Goal: Information Seeking & Learning: Learn about a topic

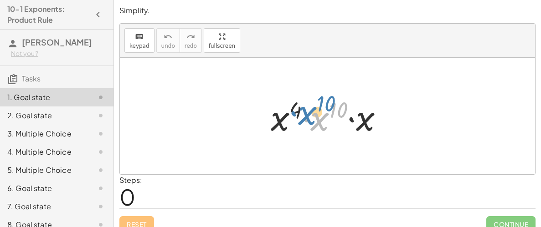
drag, startPoint x: 315, startPoint y: 117, endPoint x: 307, endPoint y: 113, distance: 9.4
click at [307, 113] on div at bounding box center [330, 116] width 129 height 47
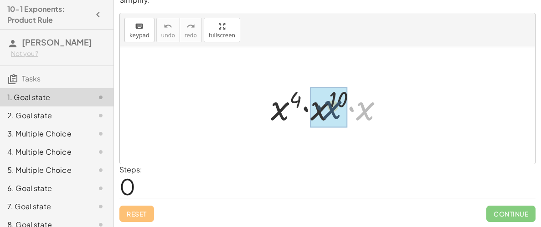
drag, startPoint x: 367, startPoint y: 115, endPoint x: 323, endPoint y: 115, distance: 44.2
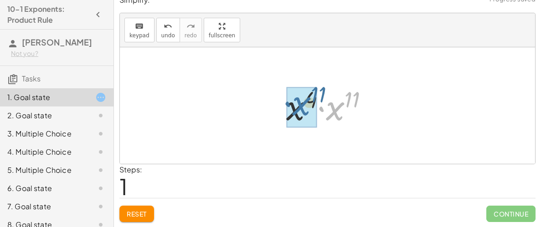
drag, startPoint x: 328, startPoint y: 108, endPoint x: 292, endPoint y: 103, distance: 36.4
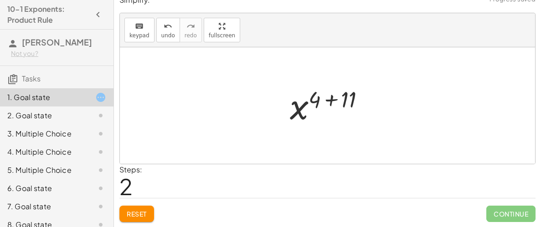
scroll to position [0, 0]
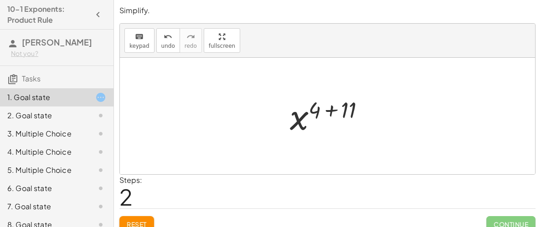
click at [333, 110] on div at bounding box center [331, 116] width 92 height 45
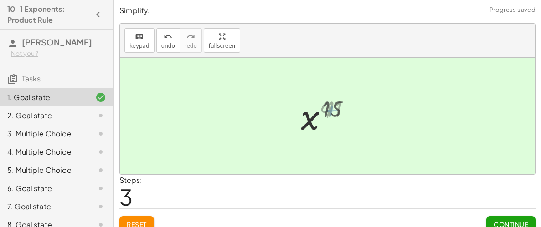
scroll to position [10, 0]
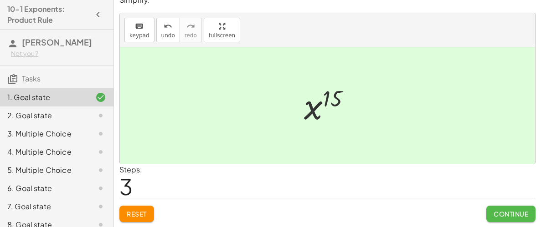
click at [511, 213] on span "Continue" at bounding box center [510, 214] width 35 height 8
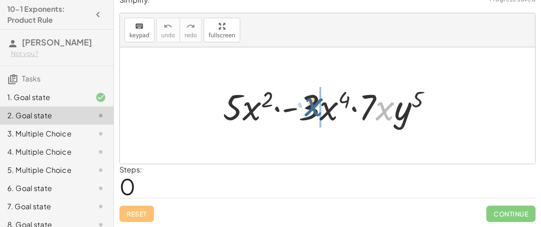
drag, startPoint x: 377, startPoint y: 111, endPoint x: 303, endPoint y: 107, distance: 74.4
click at [303, 107] on div at bounding box center [330, 105] width 225 height 47
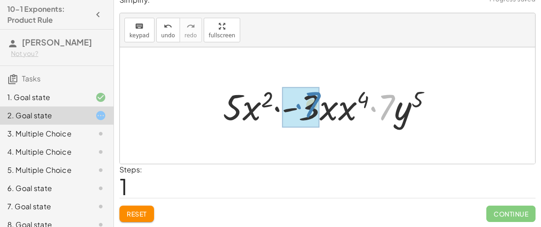
drag, startPoint x: 394, startPoint y: 115, endPoint x: 318, endPoint y: 112, distance: 75.2
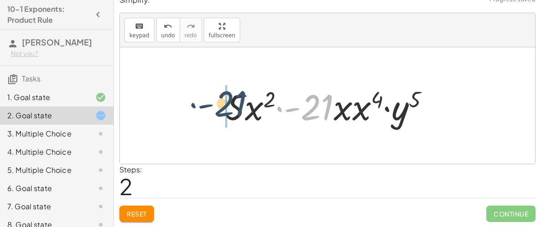
drag, startPoint x: 324, startPoint y: 113, endPoint x: 234, endPoint y: 110, distance: 90.3
click at [234, 110] on div at bounding box center [330, 105] width 220 height 47
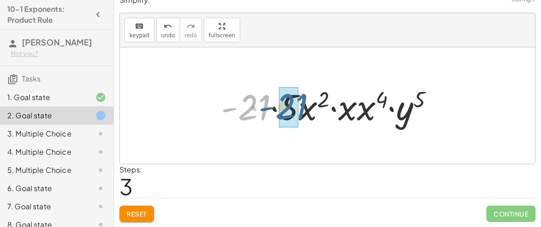
drag, startPoint x: 262, startPoint y: 107, endPoint x: 302, endPoint y: 107, distance: 39.6
click at [302, 107] on div at bounding box center [330, 105] width 229 height 47
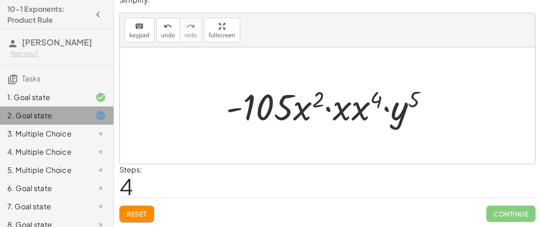
click at [96, 112] on icon at bounding box center [100, 115] width 11 height 11
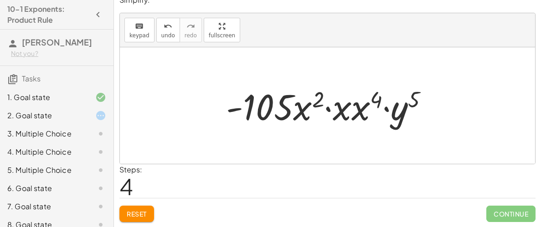
click at [105, 114] on icon at bounding box center [100, 115] width 11 height 11
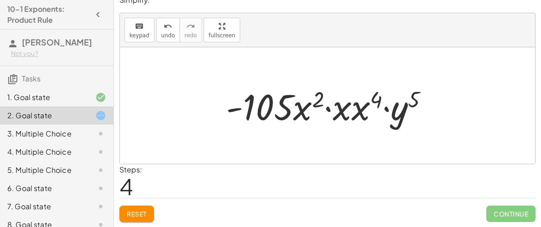
click at [153, 212] on button "Reset" at bounding box center [136, 214] width 35 height 16
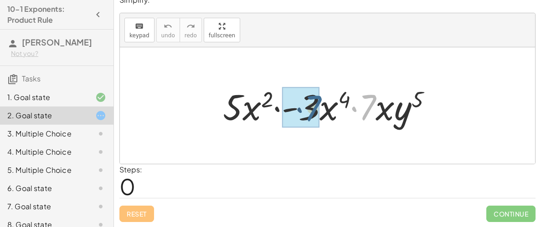
drag, startPoint x: 369, startPoint y: 114, endPoint x: 311, endPoint y: 115, distance: 58.3
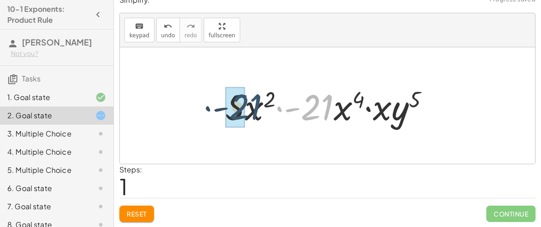
drag, startPoint x: 310, startPoint y: 114, endPoint x: 227, endPoint y: 114, distance: 82.9
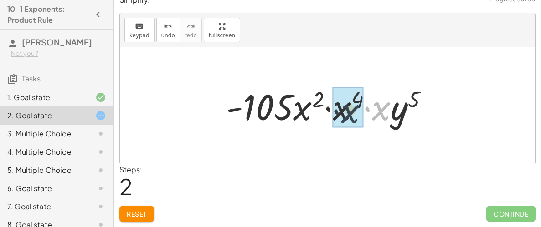
drag, startPoint x: 383, startPoint y: 113, endPoint x: 347, endPoint y: 117, distance: 35.7
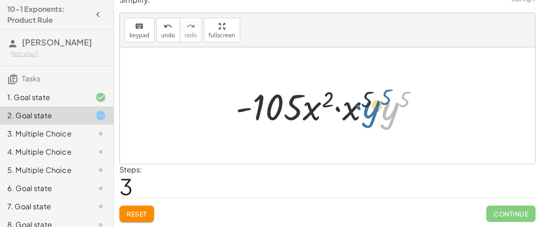
drag, startPoint x: 383, startPoint y: 113, endPoint x: 364, endPoint y: 111, distance: 18.3
click at [364, 111] on div at bounding box center [330, 105] width 199 height 47
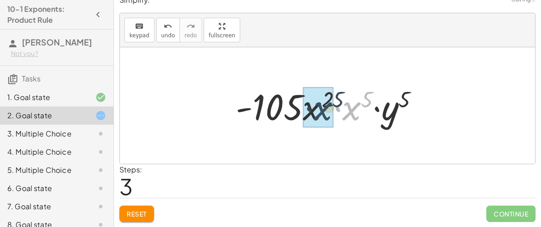
drag, startPoint x: 356, startPoint y: 112, endPoint x: 323, endPoint y: 113, distance: 33.3
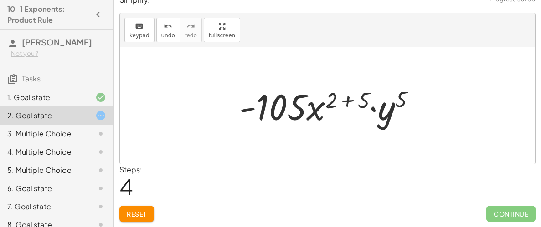
click at [366, 100] on div at bounding box center [331, 105] width 193 height 47
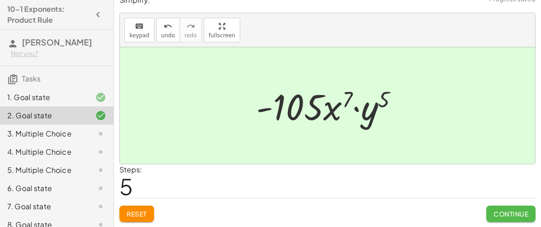
click at [518, 219] on button "Continue" at bounding box center [510, 214] width 49 height 16
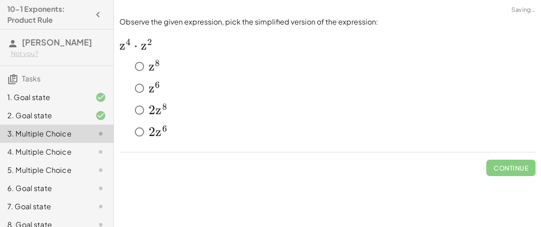
scroll to position [0, 0]
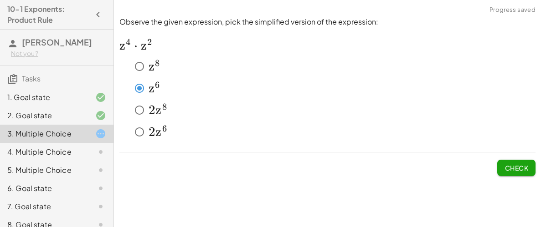
click at [529, 161] on button "Check" at bounding box center [516, 168] width 38 height 16
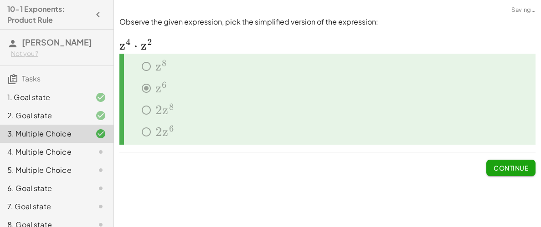
click at [529, 161] on button "Continue" at bounding box center [510, 168] width 49 height 16
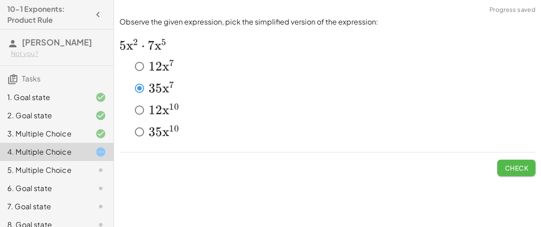
click at [518, 169] on span "Check" at bounding box center [516, 168] width 24 height 8
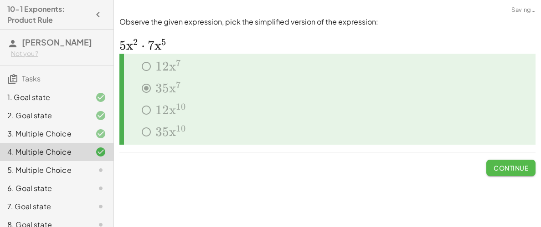
click at [518, 169] on span "Continue" at bounding box center [510, 168] width 35 height 8
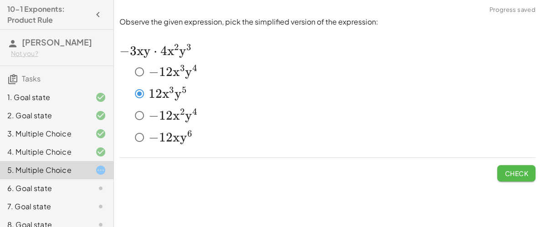
click at [533, 166] on button "Check" at bounding box center [516, 173] width 38 height 16
click at [527, 173] on span "Check" at bounding box center [516, 173] width 24 height 8
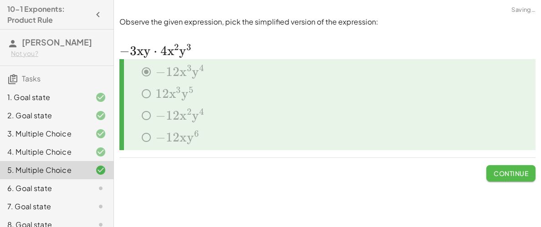
click at [527, 173] on span "Continue" at bounding box center [510, 173] width 35 height 8
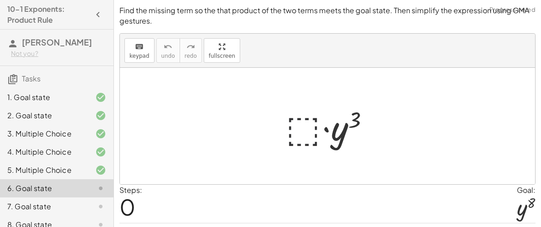
click at [290, 115] on div at bounding box center [331, 126] width 100 height 47
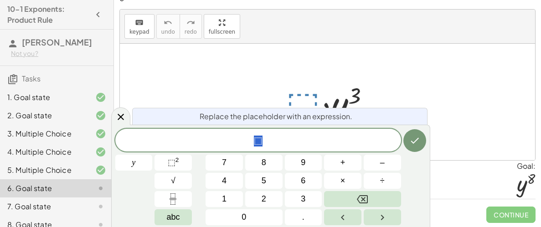
scroll to position [25, 0]
click at [375, 63] on div at bounding box center [327, 101] width 415 height 117
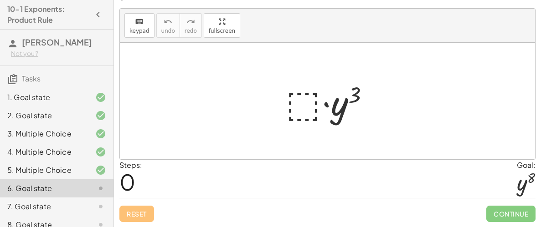
click at [286, 111] on div at bounding box center [331, 101] width 100 height 47
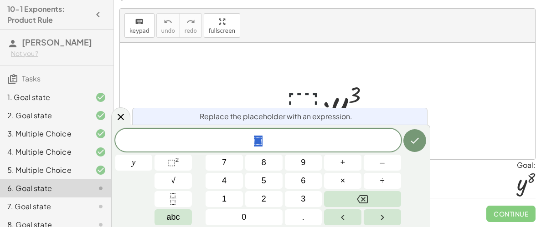
click at [286, 111] on span "Replace the placeholder with an expression." at bounding box center [275, 116] width 153 height 11
click at [130, 160] on button "y" at bounding box center [133, 163] width 37 height 16
click at [266, 174] on button "5" at bounding box center [263, 181] width 37 height 16
click at [262, 143] on span "⬚" at bounding box center [260, 141] width 9 height 11
click at [260, 176] on button "5" at bounding box center [263, 181] width 37 height 16
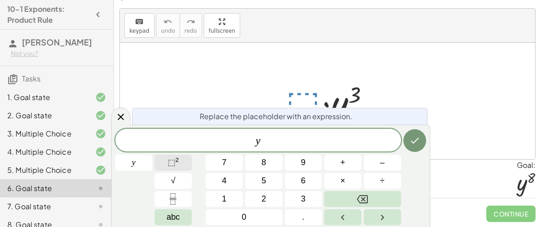
click at [174, 166] on span "⬚" at bounding box center [172, 162] width 8 height 9
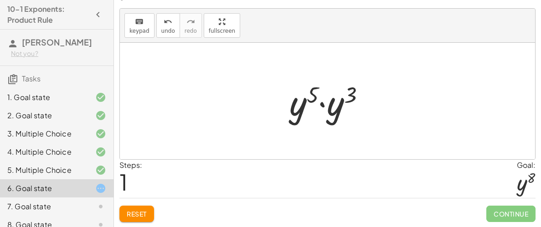
click at [343, 99] on div at bounding box center [331, 101] width 92 height 47
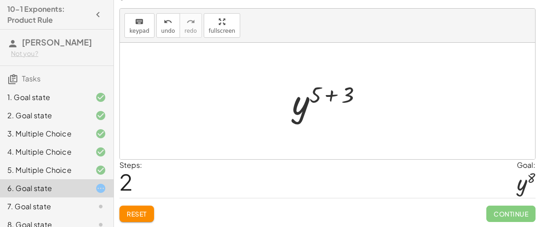
click at [339, 97] on div at bounding box center [330, 101] width 87 height 45
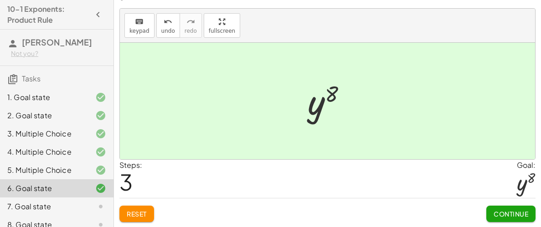
click at [494, 210] on span "Continue" at bounding box center [510, 214] width 35 height 8
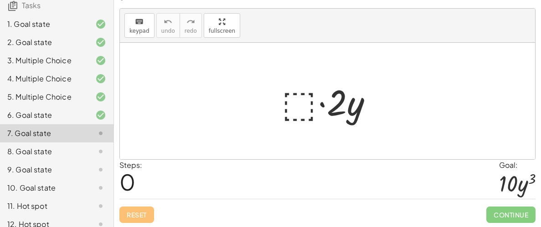
scroll to position [82, 0]
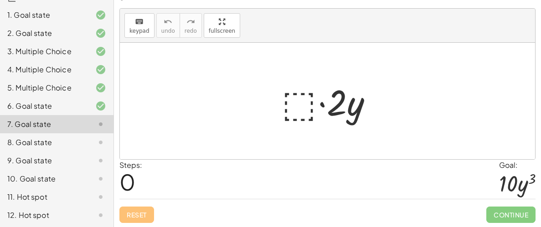
click at [298, 106] on div at bounding box center [330, 101] width 107 height 47
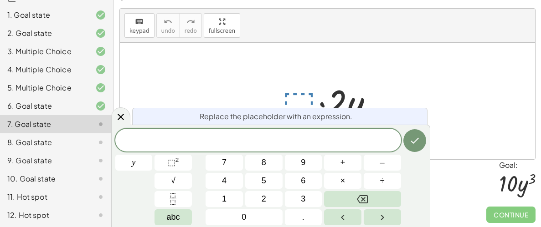
scroll to position [26, 0]
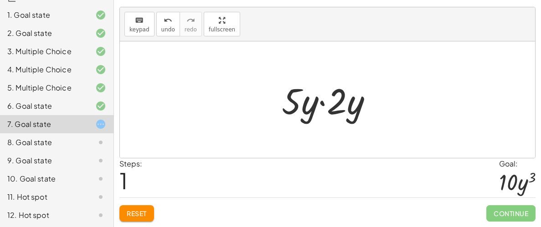
click at [336, 102] on div at bounding box center [330, 100] width 107 height 47
click at [310, 110] on div at bounding box center [330, 100] width 107 height 47
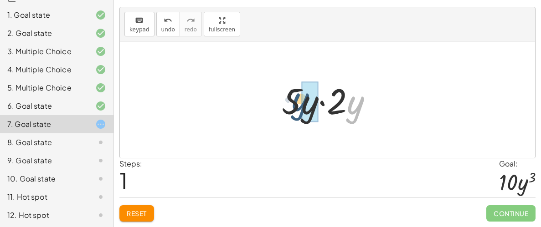
drag, startPoint x: 351, startPoint y: 114, endPoint x: 295, endPoint y: 111, distance: 55.7
click at [295, 111] on div at bounding box center [330, 100] width 107 height 47
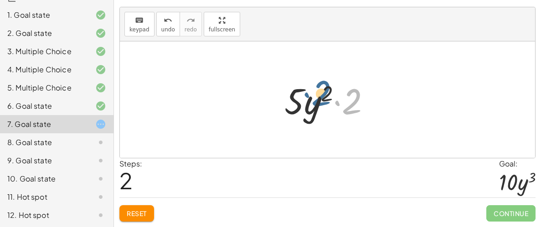
drag, startPoint x: 353, startPoint y: 106, endPoint x: 323, endPoint y: 97, distance: 30.4
click at [323, 97] on div at bounding box center [331, 100] width 102 height 47
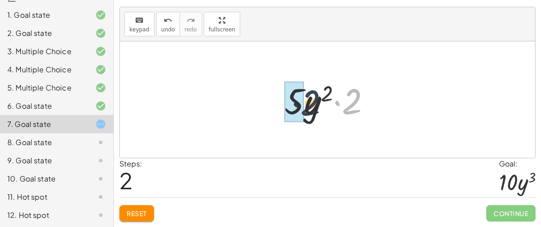
drag, startPoint x: 350, startPoint y: 103, endPoint x: 290, endPoint y: 101, distance: 60.6
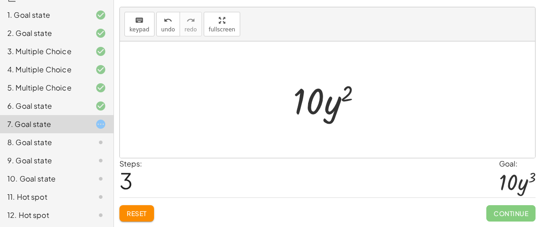
click at [128, 220] on button "Reset" at bounding box center [136, 213] width 35 height 16
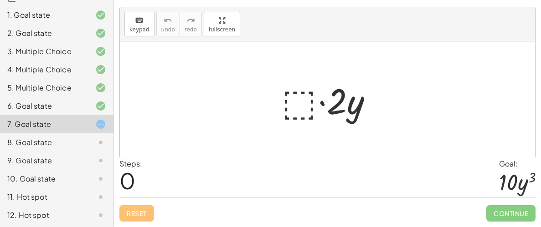
click at [308, 103] on div at bounding box center [330, 100] width 107 height 47
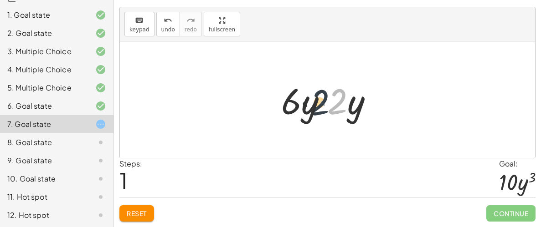
drag, startPoint x: 338, startPoint y: 107, endPoint x: 313, endPoint y: 109, distance: 24.2
click at [313, 109] on div at bounding box center [330, 100] width 108 height 47
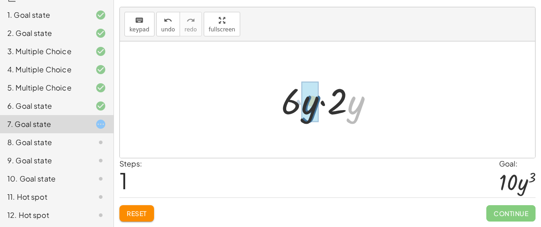
drag, startPoint x: 348, startPoint y: 116, endPoint x: 297, endPoint y: 113, distance: 51.1
click at [297, 113] on div at bounding box center [330, 100] width 108 height 47
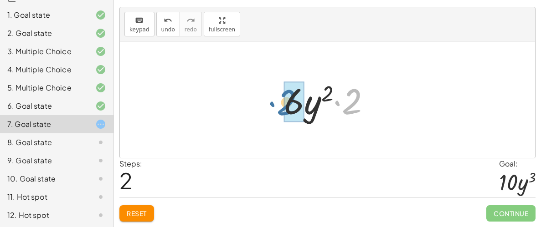
drag, startPoint x: 355, startPoint y: 98, endPoint x: 290, endPoint y: 99, distance: 65.1
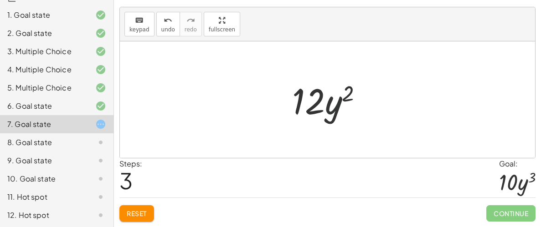
click at [340, 103] on div at bounding box center [330, 100] width 87 height 47
click at [127, 211] on span "Reset" at bounding box center [137, 214] width 20 height 8
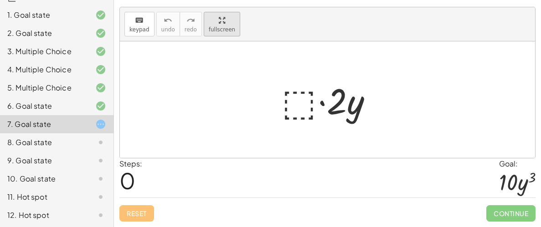
click at [217, 77] on div "keyboard keypad undo undo redo redo fullscreen · ⬚ · 2 · y ×" at bounding box center [327, 82] width 415 height 151
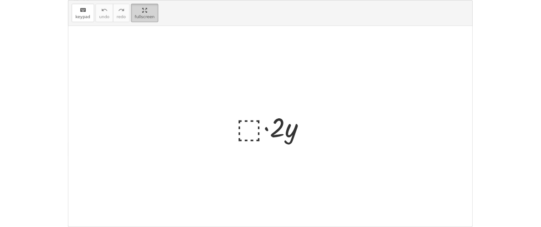
scroll to position [6, 0]
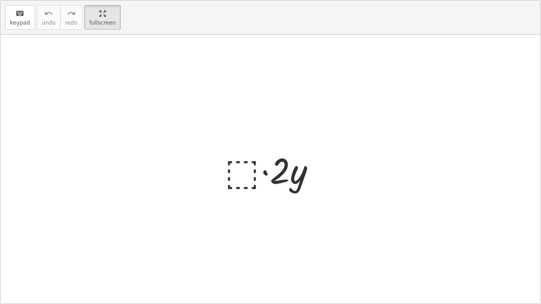
click at [256, 188] on div at bounding box center [273, 169] width 107 height 47
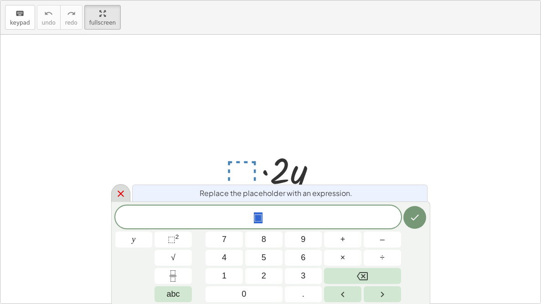
click at [116, 192] on icon at bounding box center [120, 193] width 11 height 11
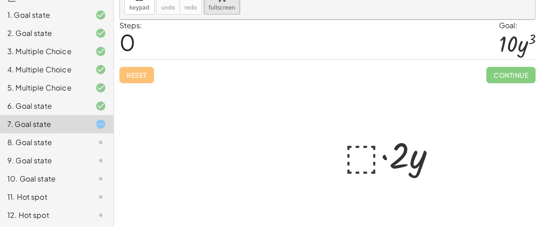
scroll to position [90, 0]
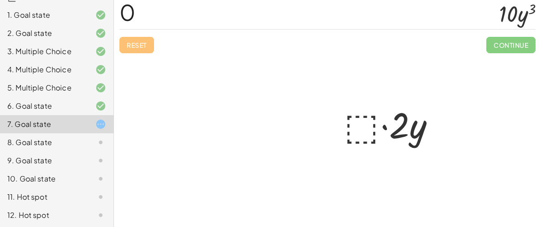
click at [464, 62] on div at bounding box center [327, 109] width 415 height 238
click at [366, 121] on div at bounding box center [392, 124] width 107 height 47
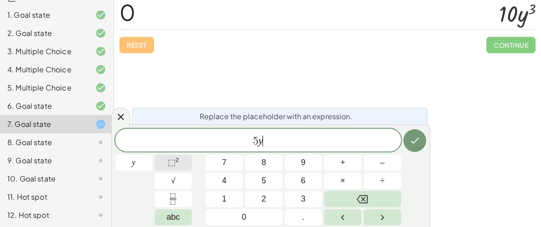
click at [171, 159] on span "⬚" at bounding box center [172, 162] width 8 height 9
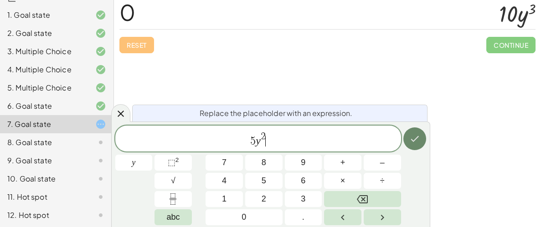
click at [416, 144] on button "Done" at bounding box center [414, 139] width 23 height 23
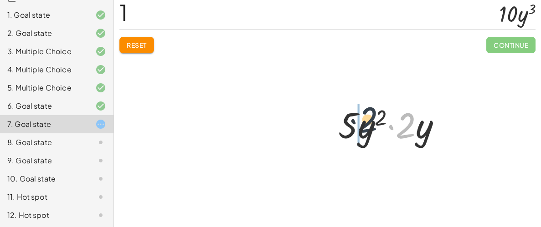
drag, startPoint x: 406, startPoint y: 135, endPoint x: 350, endPoint y: 132, distance: 55.7
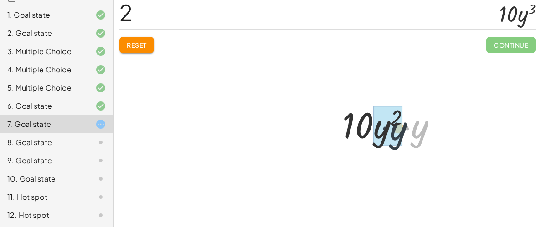
drag, startPoint x: 410, startPoint y: 140, endPoint x: 383, endPoint y: 142, distance: 26.9
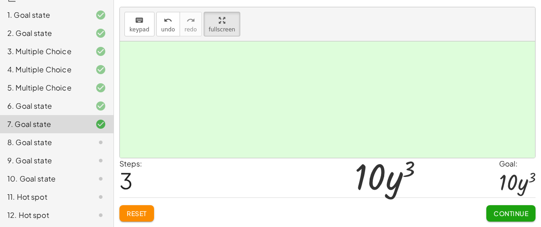
scroll to position [0, 0]
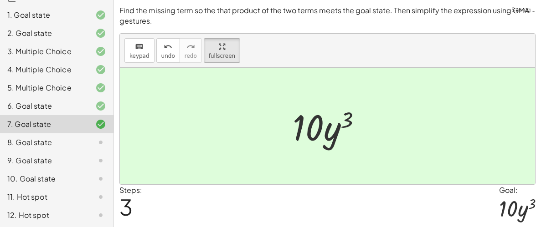
click at [491, 184] on div at bounding box center [327, 148] width 415 height 161
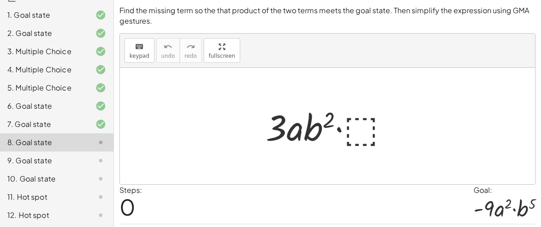
scroll to position [26, 0]
click at [373, 111] on div at bounding box center [330, 126] width 139 height 47
click at [318, 103] on div at bounding box center [330, 126] width 139 height 47
click at [356, 104] on div at bounding box center [330, 126] width 139 height 47
click at [37, 107] on div "6. Goal state" at bounding box center [43, 106] width 73 height 11
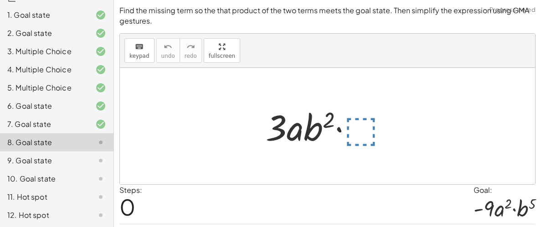
scroll to position [25, 0]
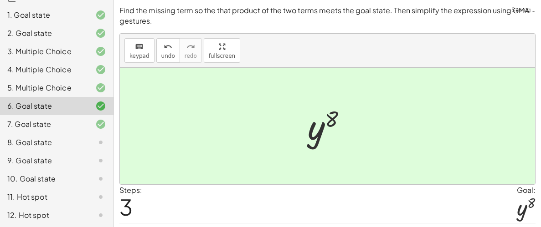
click at [34, 87] on div "5. Multiple Choice" at bounding box center [43, 87] width 73 height 11
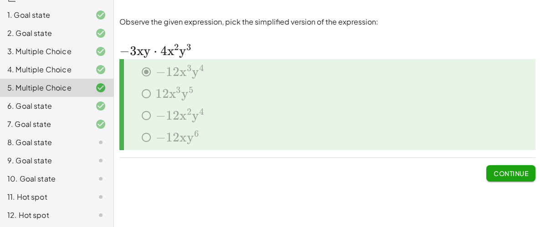
click at [37, 133] on div "6. Goal state" at bounding box center [56, 142] width 113 height 18
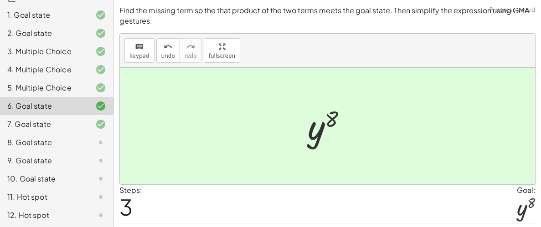
scroll to position [25, 0]
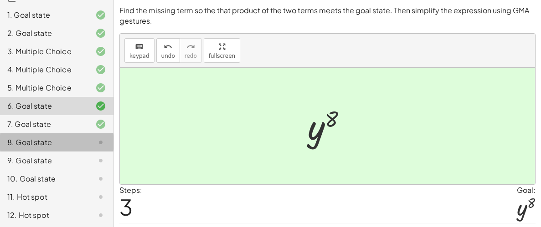
click at [91, 170] on div "8. Goal state" at bounding box center [56, 179] width 113 height 18
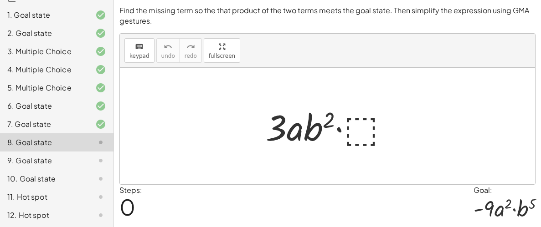
click at [347, 101] on div "· 3 · a · b 2 · ⬚" at bounding box center [327, 126] width 151 height 51
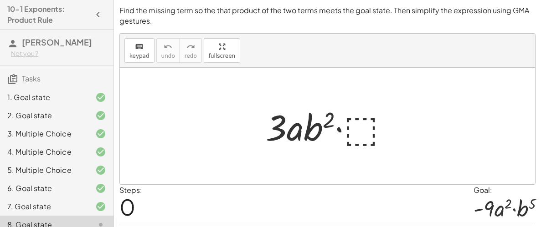
scroll to position [82, 0]
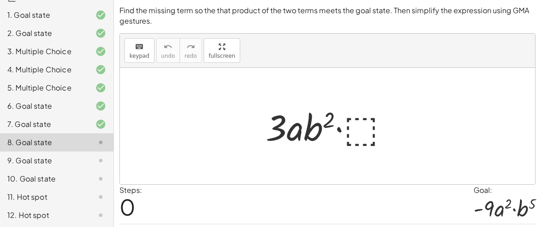
click at [369, 103] on div at bounding box center [330, 126] width 139 height 47
click at [87, 152] on div "7. Goal state" at bounding box center [56, 161] width 113 height 18
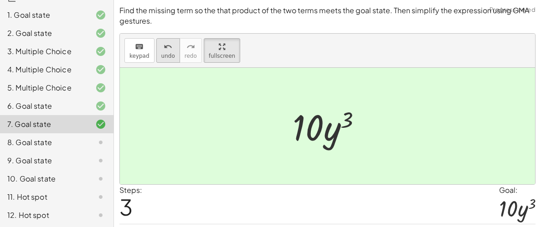
click at [168, 38] on button "undo undo" at bounding box center [168, 50] width 24 height 25
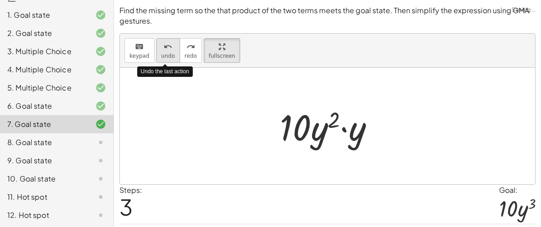
click at [168, 38] on button "undo undo" at bounding box center [168, 50] width 24 height 25
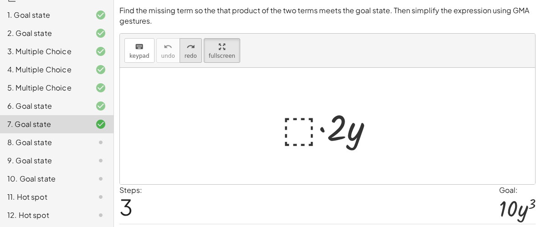
click at [184, 38] on button "redo redo" at bounding box center [190, 50] width 22 height 25
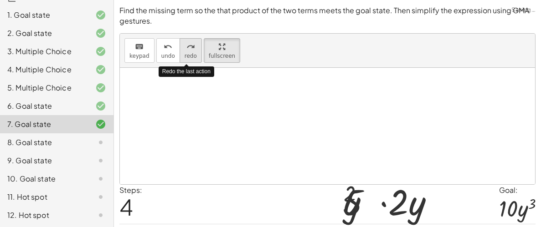
click at [184, 38] on button "redo redo" at bounding box center [190, 50] width 22 height 25
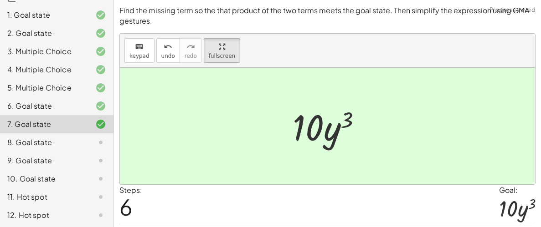
click at [26, 140] on div "8. Goal state" at bounding box center [43, 142] width 73 height 11
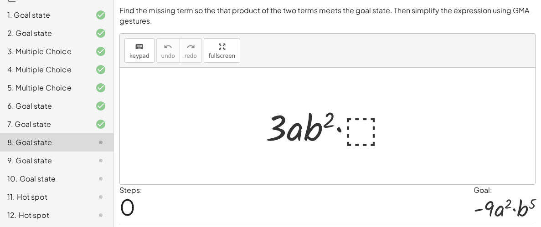
click at [26, 140] on div "8. Goal state" at bounding box center [43, 142] width 73 height 11
click at [370, 103] on div at bounding box center [330, 126] width 139 height 47
click at [348, 112] on div at bounding box center [330, 126] width 139 height 47
click at [364, 113] on div at bounding box center [330, 126] width 139 height 47
click at [360, 114] on div at bounding box center [330, 126] width 139 height 47
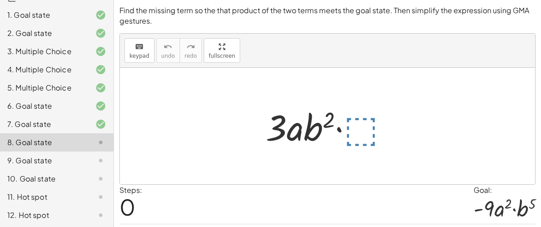
click at [360, 114] on div at bounding box center [330, 126] width 139 height 47
click at [144, 193] on div "Steps: 0 Goal: · - 9 · a 2 · b 5" at bounding box center [327, 204] width 416 height 39
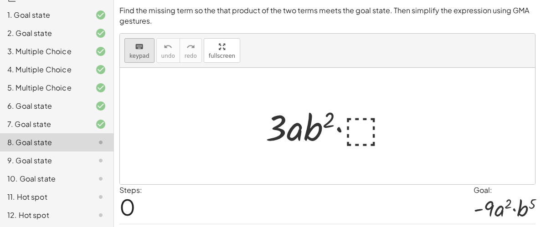
click at [139, 41] on icon "keyboard" at bounding box center [139, 46] width 9 height 11
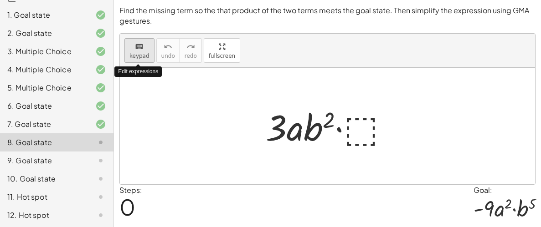
click at [139, 41] on icon "keyboard" at bounding box center [139, 46] width 9 height 11
click at [72, 115] on div "5. Multiple Choice" at bounding box center [56, 124] width 113 height 18
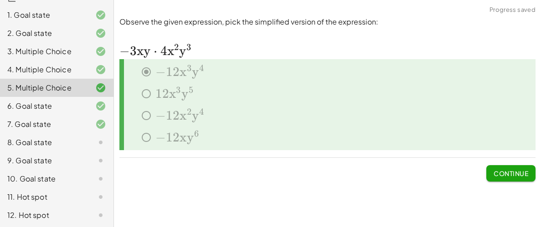
click at [55, 170] on div "8. Goal state" at bounding box center [56, 179] width 113 height 18
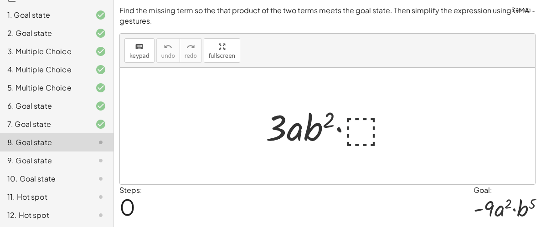
click at [351, 121] on div at bounding box center [330, 126] width 139 height 47
click at [310, 103] on div at bounding box center [330, 126] width 139 height 47
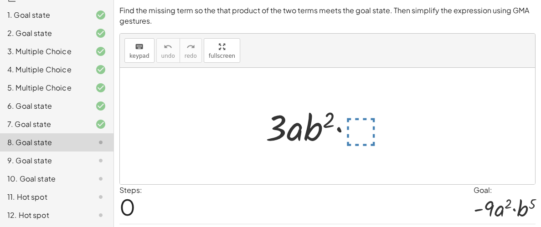
click at [364, 103] on div at bounding box center [330, 126] width 139 height 47
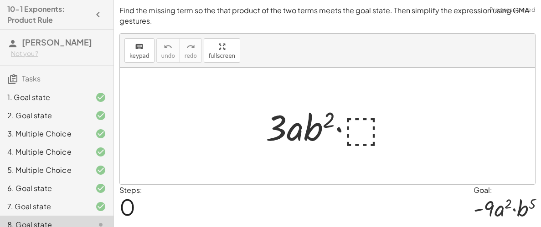
click at [327, 117] on div at bounding box center [330, 126] width 139 height 47
click at [355, 129] on div at bounding box center [330, 126] width 139 height 47
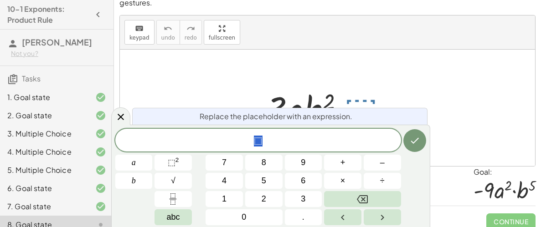
scroll to position [26, 0]
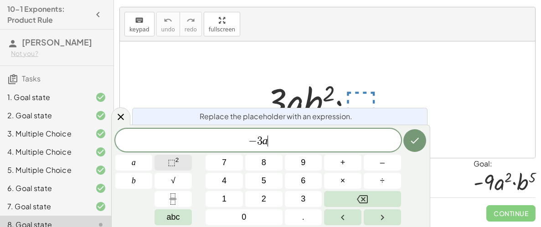
click at [186, 163] on button "⬚ 2" at bounding box center [172, 163] width 37 height 16
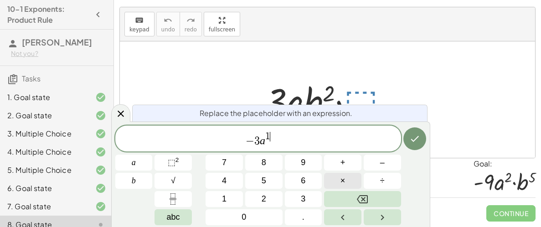
click at [340, 177] on span "×" at bounding box center [342, 181] width 5 height 12
click at [179, 159] on button "⬚ 2" at bounding box center [172, 163] width 37 height 16
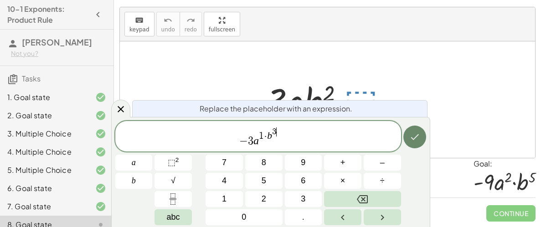
click at [414, 140] on icon "Done" at bounding box center [414, 137] width 11 height 11
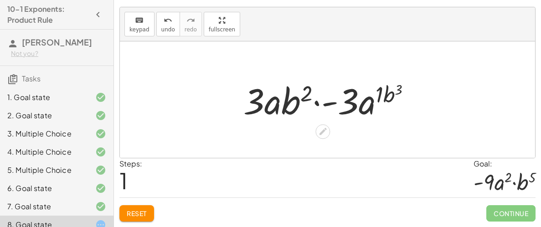
click at [395, 85] on div at bounding box center [331, 100] width 184 height 47
click at [321, 134] on icon at bounding box center [322, 131] width 7 height 7
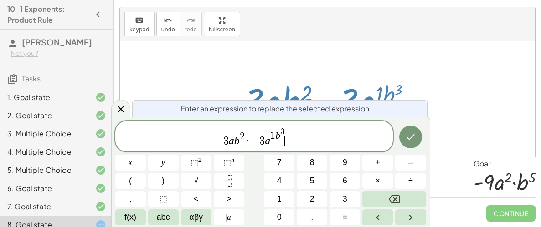
click at [303, 137] on span "3 a b 2 · − 3 a 1 b 3 ​" at bounding box center [254, 137] width 278 height 21
click at [274, 139] on span "1" at bounding box center [272, 137] width 5 height 10
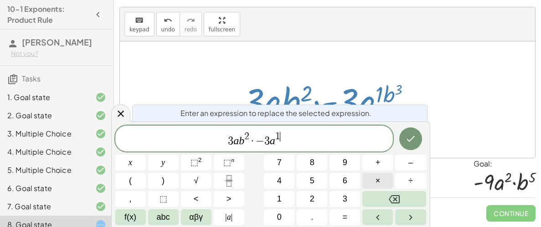
click at [386, 180] on button "×" at bounding box center [377, 181] width 31 height 16
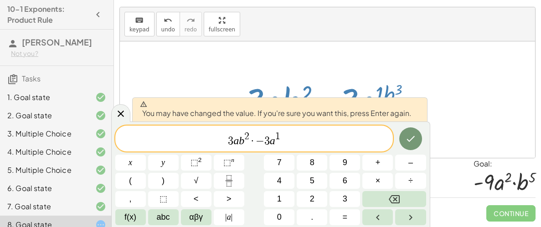
click at [288, 143] on span "3 a b 2 · − 3 a 1 ​" at bounding box center [254, 139] width 278 height 16
click at [371, 180] on button "×" at bounding box center [377, 181] width 31 height 16
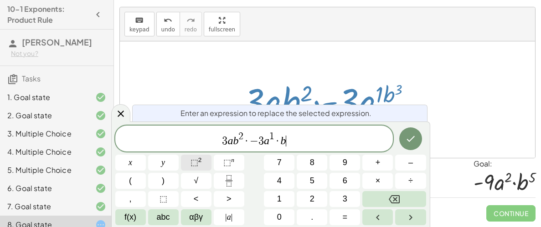
click at [200, 168] on span "⬚ 2" at bounding box center [195, 163] width 11 height 12
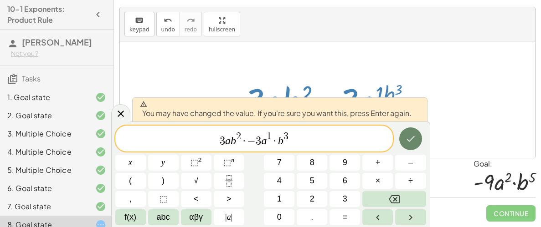
click at [410, 138] on icon "Done" at bounding box center [410, 138] width 11 height 11
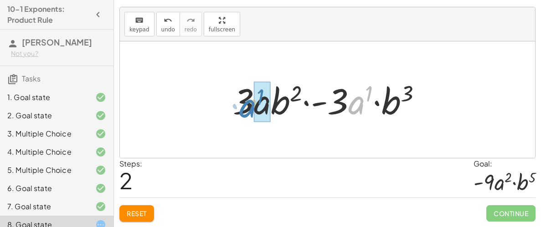
drag, startPoint x: 358, startPoint y: 111, endPoint x: 255, endPoint y: 115, distance: 103.5
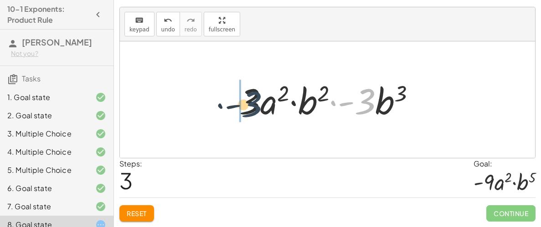
drag, startPoint x: 363, startPoint y: 106, endPoint x: 233, endPoint y: 108, distance: 130.3
click at [233, 108] on div "· 3 · a · b 2 · ⬚ · 3 · a · b 2 · - 3 · a ( · 1 · b 3 ) · 3 · a · b 2 · - 3 · a…" at bounding box center [327, 99] width 204 height 51
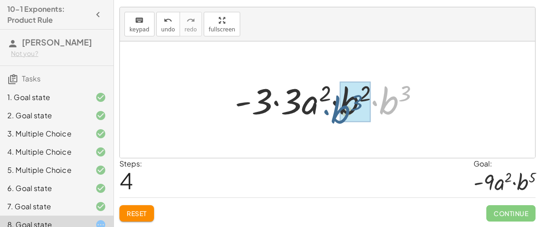
drag, startPoint x: 380, startPoint y: 96, endPoint x: 334, endPoint y: 101, distance: 45.9
click at [334, 101] on div at bounding box center [330, 100] width 201 height 47
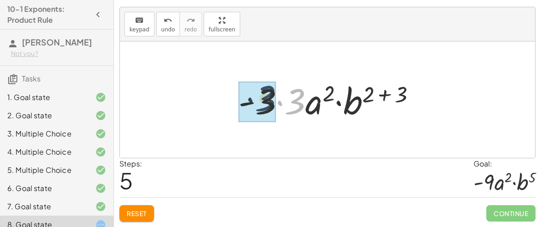
drag, startPoint x: 303, startPoint y: 105, endPoint x: 271, endPoint y: 102, distance: 32.5
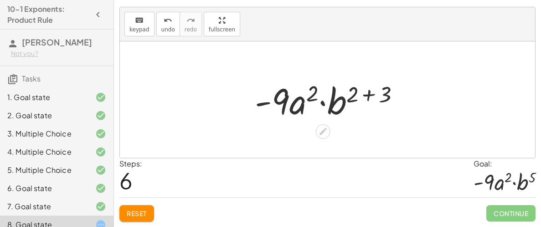
click at [365, 94] on div at bounding box center [330, 100] width 161 height 47
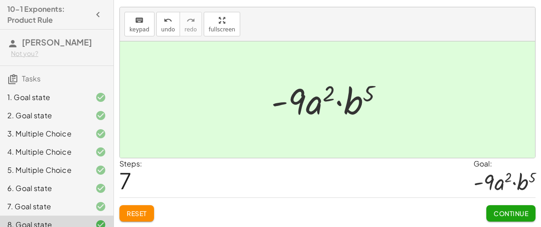
click at [516, 208] on button "Continue" at bounding box center [510, 213] width 49 height 16
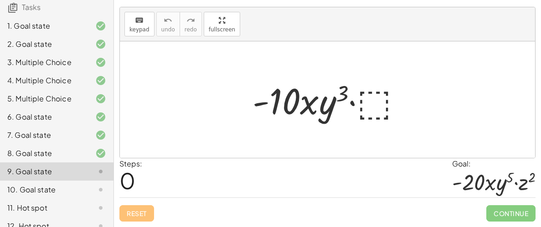
scroll to position [82, 0]
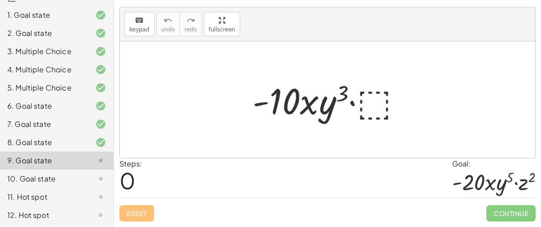
click at [369, 92] on div at bounding box center [331, 100] width 166 height 47
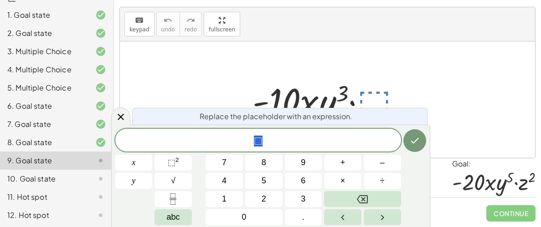
click at [440, 108] on div at bounding box center [327, 99] width 415 height 117
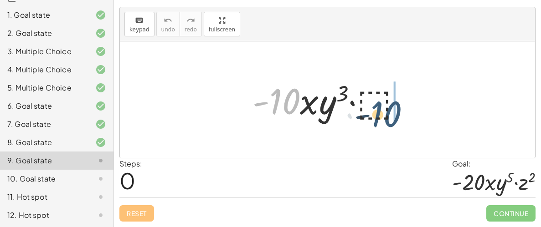
drag, startPoint x: 293, startPoint y: 100, endPoint x: 404, endPoint y: 113, distance: 110.9
click at [404, 113] on div at bounding box center [331, 100] width 166 height 47
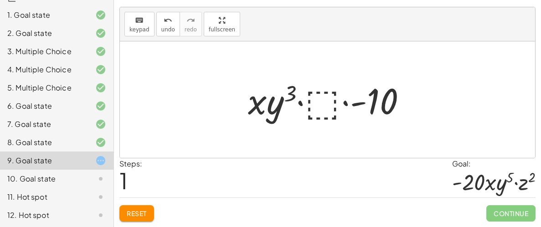
click at [403, 112] on div at bounding box center [330, 100] width 174 height 47
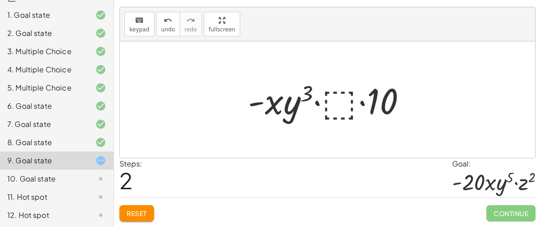
click at [371, 100] on div at bounding box center [330, 100] width 174 height 47
drag, startPoint x: 371, startPoint y: 100, endPoint x: 179, endPoint y: 88, distance: 192.6
click at [179, 88] on div "· - 10 · x · y 3 · ⬚ · x · y 3 · ⬚ · - 10 · 10 · - 10 · x · y 3 · ⬚" at bounding box center [327, 99] width 415 height 117
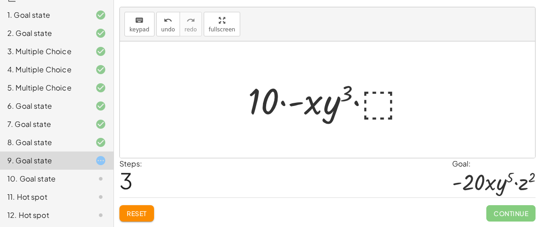
click at [349, 81] on div at bounding box center [330, 100] width 174 height 47
click at [349, 86] on div at bounding box center [330, 100] width 174 height 47
drag, startPoint x: 349, startPoint y: 86, endPoint x: 392, endPoint y: 79, distance: 42.8
click at [392, 79] on div at bounding box center [330, 100] width 174 height 47
drag, startPoint x: 349, startPoint y: 88, endPoint x: 426, endPoint y: 82, distance: 77.2
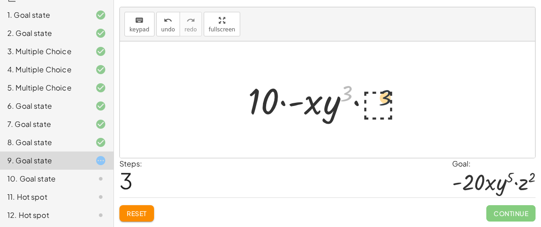
click at [426, 82] on div "· - 10 · x · y 3 · ⬚ · x · y 3 · ⬚ · - 10 · - x · y 3 · ⬚ · 10 3 · - 10 · x · y…" at bounding box center [327, 99] width 415 height 117
click at [265, 30] on div "keyboard keypad undo undo redo redo fullscreen" at bounding box center [327, 24] width 415 height 34
click at [357, 105] on div at bounding box center [330, 100] width 174 height 47
click at [377, 109] on div at bounding box center [330, 100] width 174 height 47
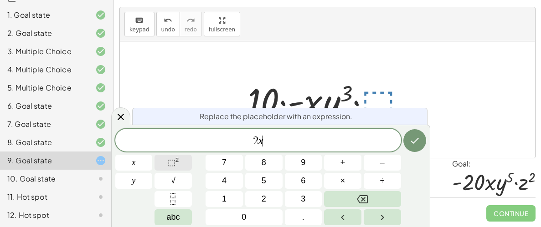
click at [163, 165] on button "⬚ 2" at bounding box center [172, 163] width 37 height 16
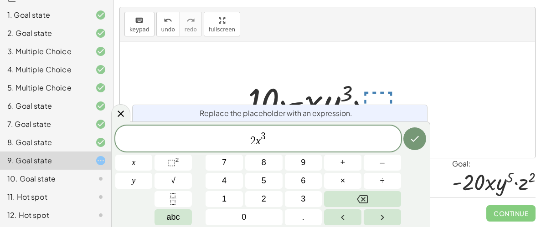
click at [268, 146] on span "2 x 3 ​" at bounding box center [258, 139] width 286 height 16
click at [284, 139] on span "2 x 2 ​" at bounding box center [258, 139] width 286 height 16
click at [168, 161] on span "⬚" at bounding box center [172, 162] width 8 height 9
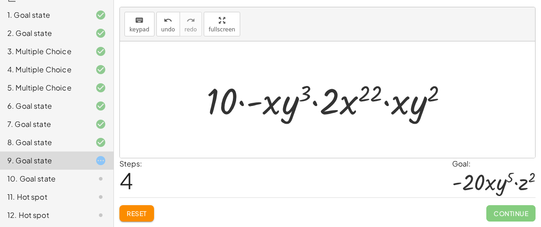
click at [395, 91] on div at bounding box center [330, 100] width 257 height 47
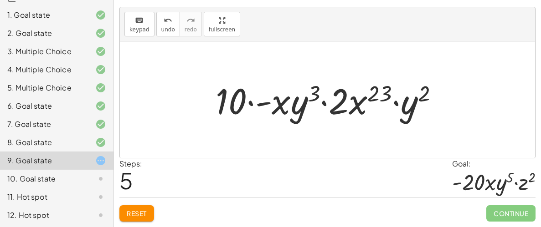
click at [323, 101] on div at bounding box center [330, 100] width 239 height 47
drag, startPoint x: 379, startPoint y: 92, endPoint x: 313, endPoint y: 92, distance: 65.1
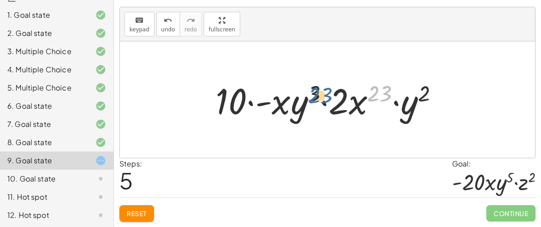
click at [313, 92] on div at bounding box center [330, 100] width 239 height 47
click at [425, 91] on div at bounding box center [330, 100] width 239 height 47
click at [400, 103] on div at bounding box center [330, 100] width 239 height 47
click at [133, 214] on span "Reset" at bounding box center [137, 214] width 20 height 8
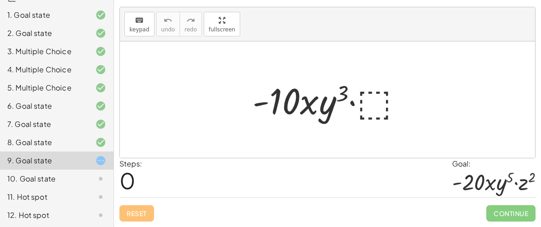
click at [371, 101] on div at bounding box center [331, 100] width 166 height 47
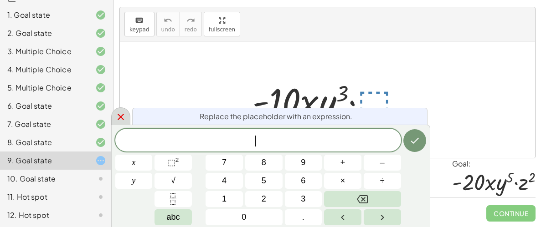
click at [116, 113] on icon at bounding box center [120, 117] width 11 height 11
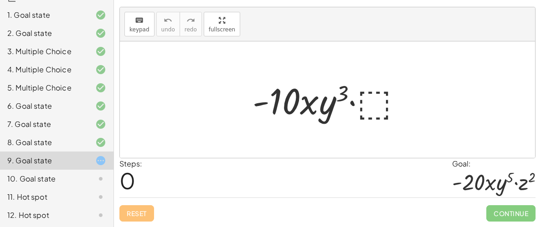
click at [372, 101] on div at bounding box center [331, 100] width 166 height 47
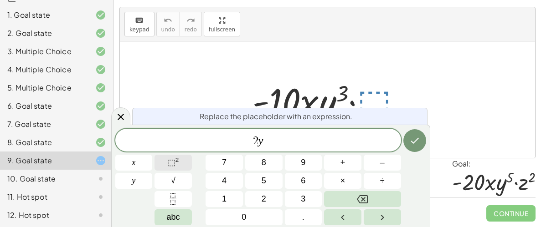
click at [191, 163] on button "⬚ 2" at bounding box center [172, 163] width 37 height 16
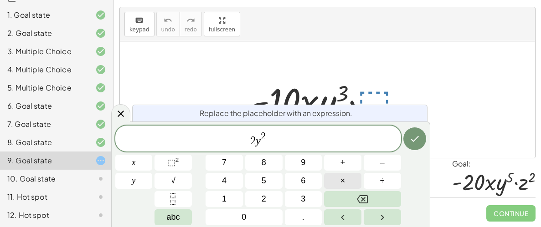
click at [350, 181] on button "×" at bounding box center [342, 181] width 37 height 16
click at [169, 164] on span "⬚" at bounding box center [172, 162] width 8 height 9
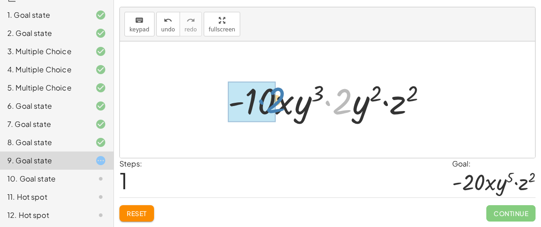
drag, startPoint x: 345, startPoint y: 112, endPoint x: 271, endPoint y: 110, distance: 73.4
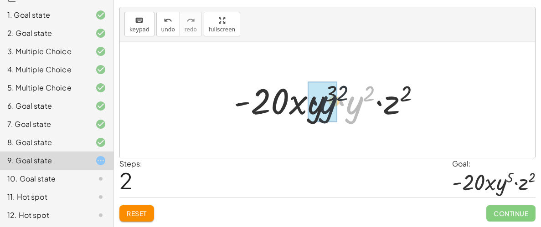
drag, startPoint x: 358, startPoint y: 107, endPoint x: 320, endPoint y: 107, distance: 38.3
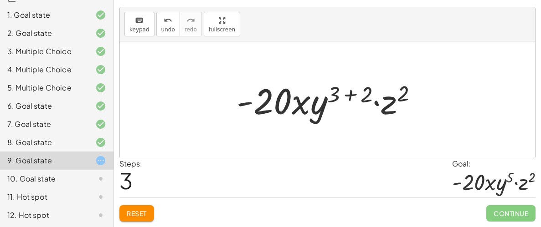
click at [366, 92] on div at bounding box center [330, 100] width 197 height 47
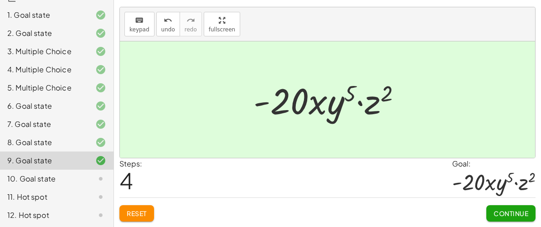
click at [19, 181] on div "10. Goal state" at bounding box center [43, 179] width 73 height 11
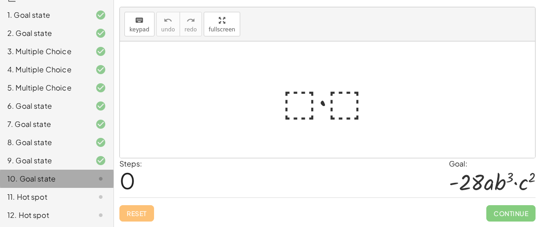
scroll to position [16, 0]
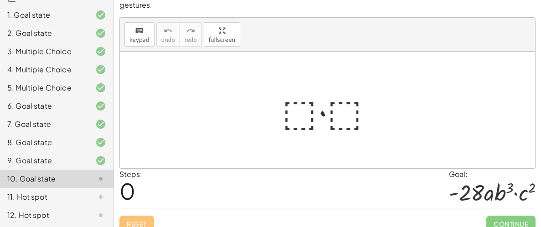
click at [281, 99] on div at bounding box center [330, 110] width 107 height 47
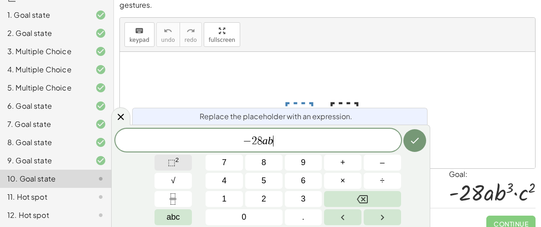
click at [182, 158] on button "⬚ 2" at bounding box center [172, 163] width 37 height 16
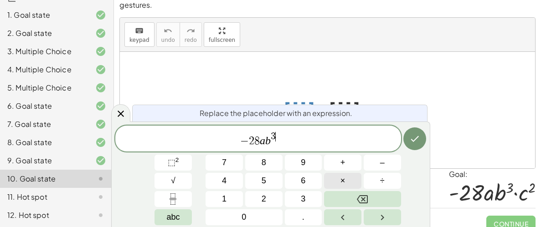
click at [349, 178] on button "×" at bounding box center [342, 181] width 37 height 16
click at [168, 163] on span "⬚" at bounding box center [172, 162] width 8 height 9
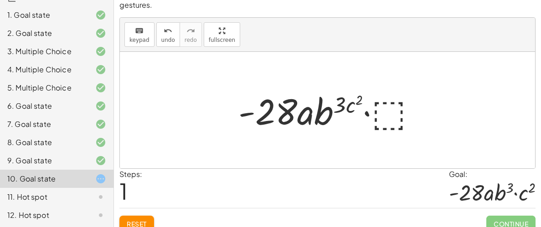
click at [341, 96] on div at bounding box center [331, 110] width 194 height 47
click at [389, 102] on div at bounding box center [331, 110] width 194 height 47
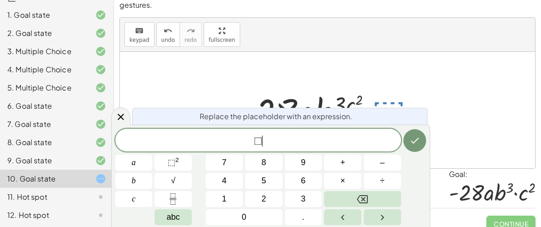
click at [295, 139] on span "⬚ ​" at bounding box center [258, 141] width 286 height 13
click at [115, 120] on icon at bounding box center [120, 117] width 11 height 11
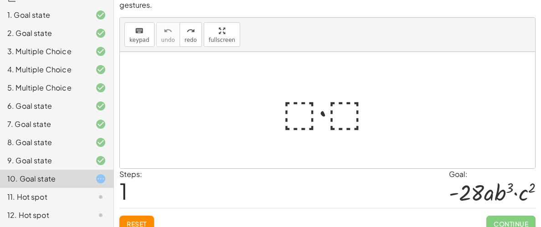
click at [310, 100] on div at bounding box center [330, 110] width 107 height 47
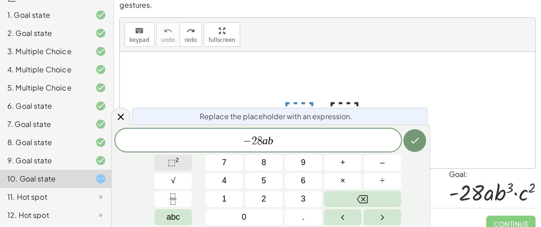
click at [169, 170] on button "⬚ 2" at bounding box center [172, 163] width 37 height 16
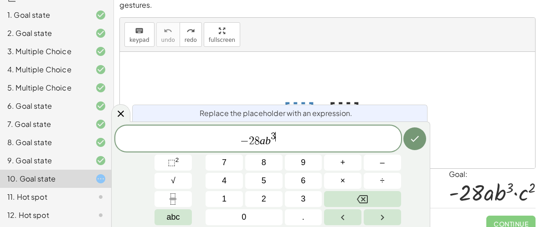
click at [281, 144] on span "− 2 8 a b 3 ​" at bounding box center [258, 139] width 286 height 16
click at [346, 179] on button "×" at bounding box center [342, 181] width 37 height 16
click at [191, 156] on button "⬚ 2" at bounding box center [172, 163] width 37 height 16
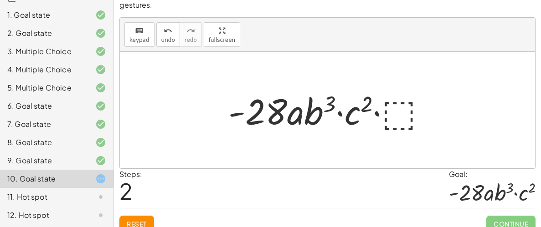
click at [386, 107] on div at bounding box center [331, 110] width 215 height 47
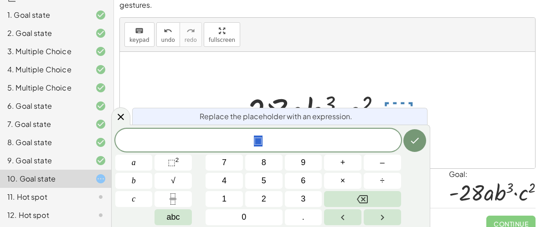
click at [434, 94] on div at bounding box center [331, 110] width 215 height 47
click at [368, 72] on div at bounding box center [327, 110] width 415 height 117
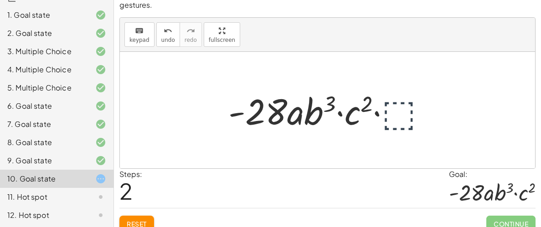
click at [360, 93] on div at bounding box center [331, 110] width 215 height 47
click at [361, 95] on div at bounding box center [331, 110] width 215 height 47
click at [358, 103] on div at bounding box center [331, 110] width 215 height 47
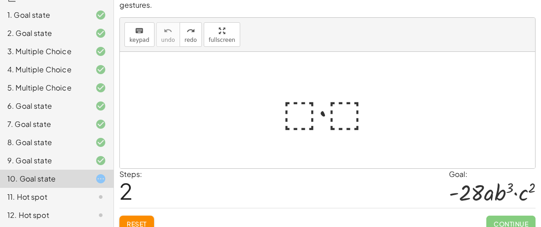
click at [292, 111] on div at bounding box center [330, 110] width 107 height 47
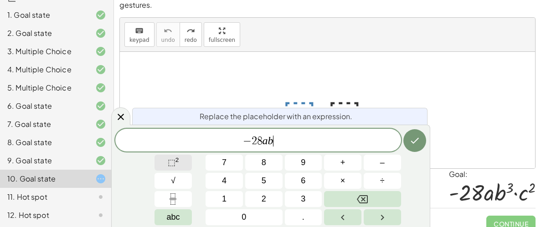
click at [164, 162] on button "⬚ 2" at bounding box center [172, 163] width 37 height 16
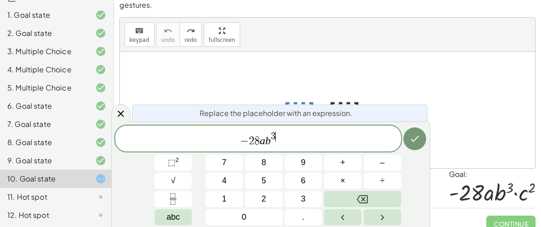
click at [276, 143] on span "− 2 8 a b 3 ​" at bounding box center [258, 139] width 286 height 16
click at [332, 91] on div at bounding box center [330, 110] width 107 height 47
click at [346, 97] on div at bounding box center [330, 110] width 107 height 47
click at [361, 52] on div at bounding box center [327, 110] width 415 height 117
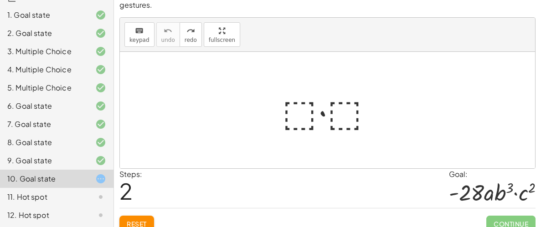
click at [340, 112] on div at bounding box center [330, 110] width 107 height 47
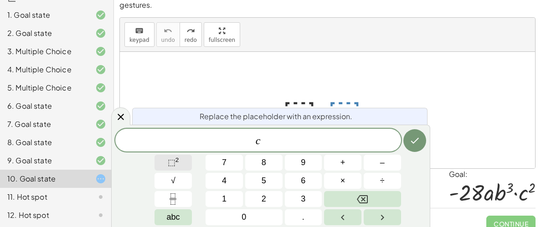
click at [178, 167] on span "⬚ 2" at bounding box center [173, 163] width 11 height 12
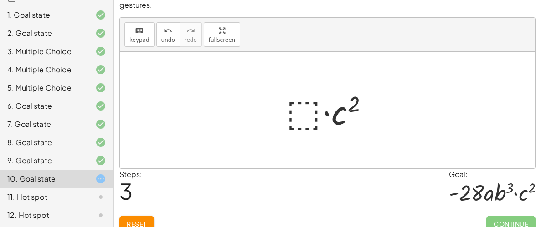
click at [272, 112] on div "· ⬚ · ⬚ · ⬚ · c 2" at bounding box center [327, 110] width 110 height 51
click at [292, 107] on div at bounding box center [330, 110] width 98 height 47
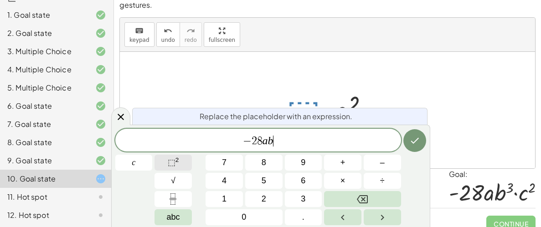
click at [165, 163] on button "⬚ 2" at bounding box center [172, 163] width 37 height 16
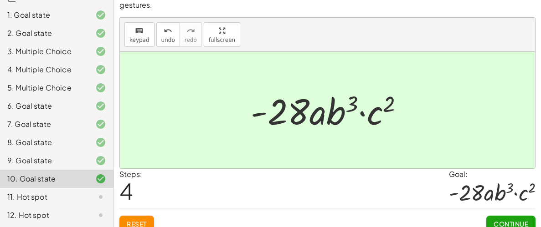
click at [503, 220] on span "Continue" at bounding box center [510, 224] width 35 height 8
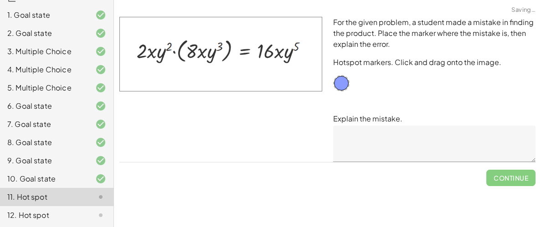
scroll to position [0, 0]
drag, startPoint x: 343, startPoint y: 84, endPoint x: 259, endPoint y: 72, distance: 84.6
drag, startPoint x: 260, startPoint y: 72, endPoint x: 339, endPoint y: 82, distance: 80.3
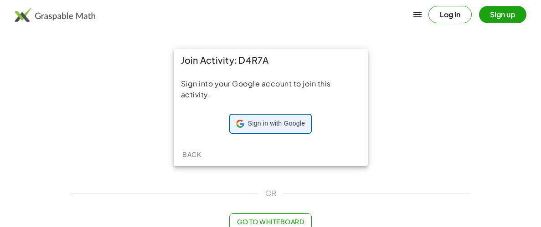
click at [252, 128] on span "Sign in with Google" at bounding box center [276, 123] width 57 height 9
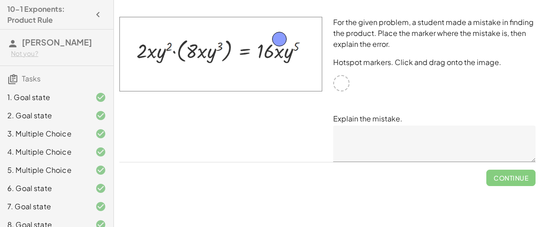
drag, startPoint x: 339, startPoint y: 81, endPoint x: 278, endPoint y: 37, distance: 75.1
click at [379, 143] on textarea at bounding box center [434, 144] width 203 height 36
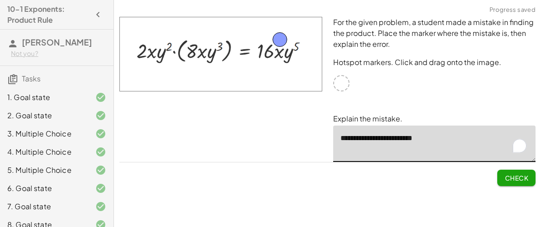
type textarea "**********"
click at [511, 178] on span "Check" at bounding box center [516, 178] width 24 height 8
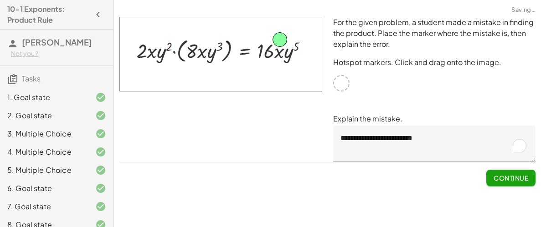
click at [511, 178] on span "Continue" at bounding box center [510, 178] width 35 height 8
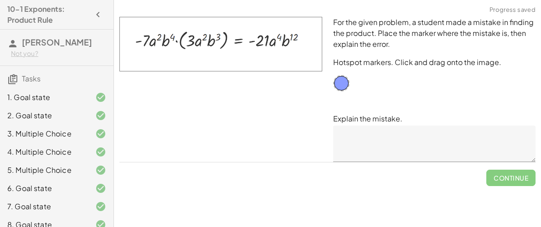
scroll to position [82, 0]
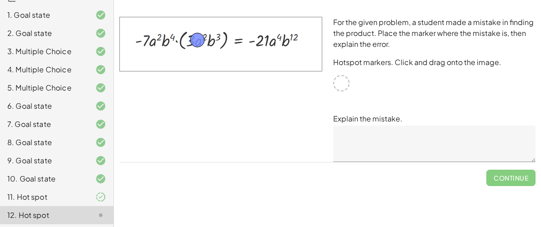
drag, startPoint x: 342, startPoint y: 85, endPoint x: 199, endPoint y: 41, distance: 149.6
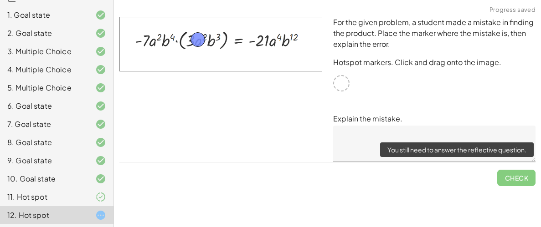
click at [524, 179] on span "Check" at bounding box center [516, 175] width 38 height 24
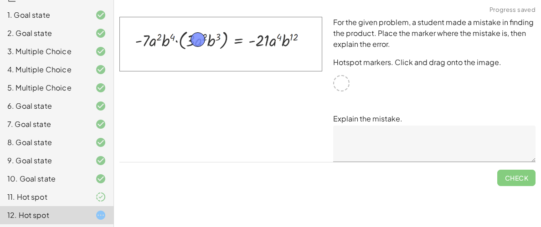
click at [395, 153] on textarea at bounding box center [434, 144] width 203 height 36
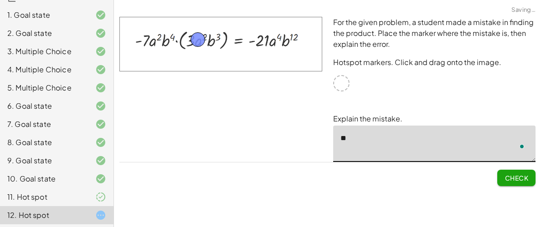
type textarea "*"
type textarea "**********"
click at [527, 179] on span "Check" at bounding box center [516, 178] width 24 height 8
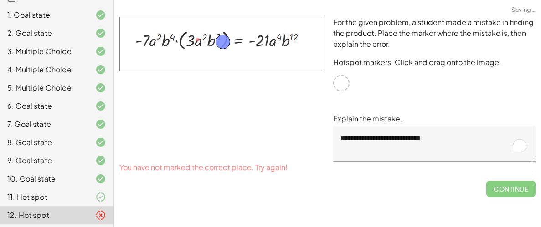
drag, startPoint x: 198, startPoint y: 40, endPoint x: 223, endPoint y: 42, distance: 25.2
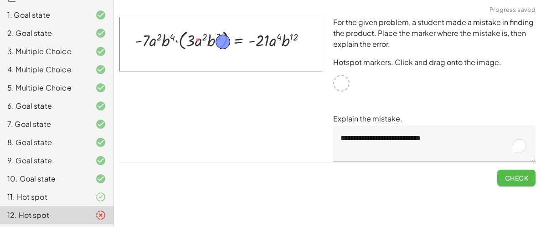
click at [511, 180] on span "Check" at bounding box center [516, 178] width 24 height 8
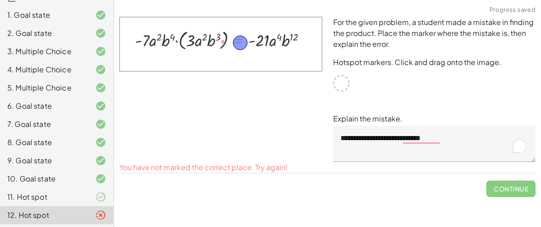
drag, startPoint x: 218, startPoint y: 40, endPoint x: 235, endPoint y: 41, distance: 16.9
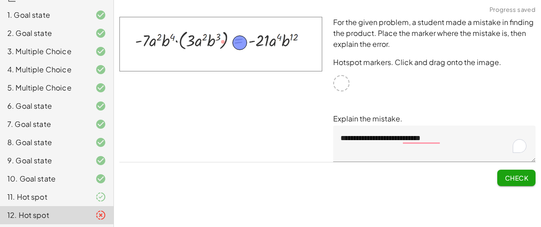
click at [536, 181] on div "**********" at bounding box center [327, 101] width 427 height 180
click at [497, 173] on button "Check" at bounding box center [516, 178] width 38 height 16
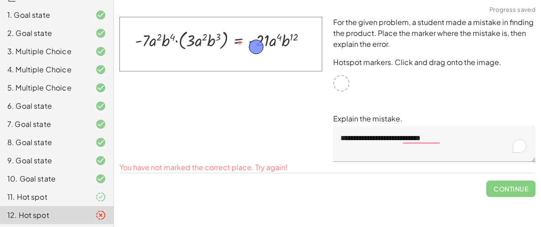
drag, startPoint x: 242, startPoint y: 38, endPoint x: 283, endPoint y: 50, distance: 42.2
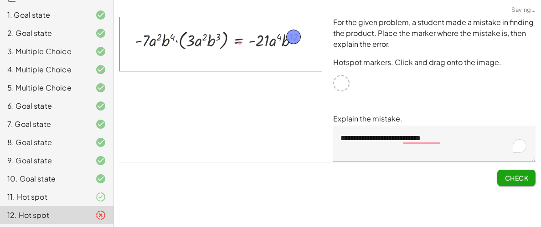
drag, startPoint x: 280, startPoint y: 49, endPoint x: 293, endPoint y: 31, distance: 22.4
click at [515, 175] on span "Check" at bounding box center [516, 178] width 24 height 8
click at [430, 146] on textarea "**********" at bounding box center [434, 144] width 203 height 36
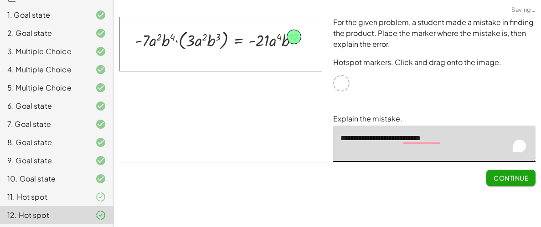
click at [430, 146] on textarea "**********" at bounding box center [434, 144] width 203 height 36
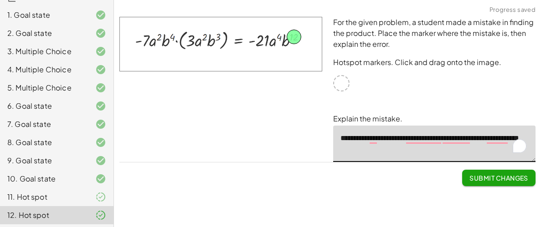
type textarea "**********"
click at [469, 174] on span "Submit Changes" at bounding box center [498, 178] width 59 height 8
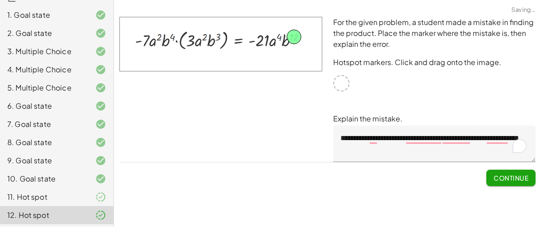
click at [509, 174] on span "Continue" at bounding box center [510, 178] width 35 height 8
